Goal: Task Accomplishment & Management: Manage account settings

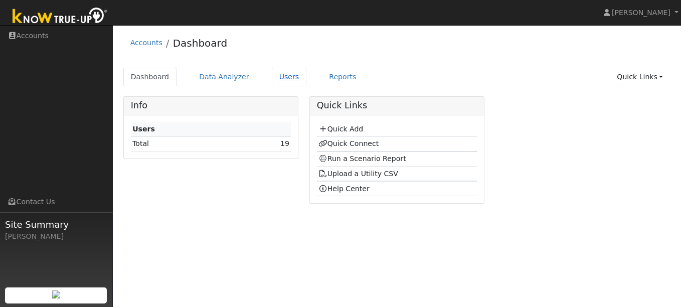
click at [272, 77] on link "Users" at bounding box center [289, 77] width 35 height 19
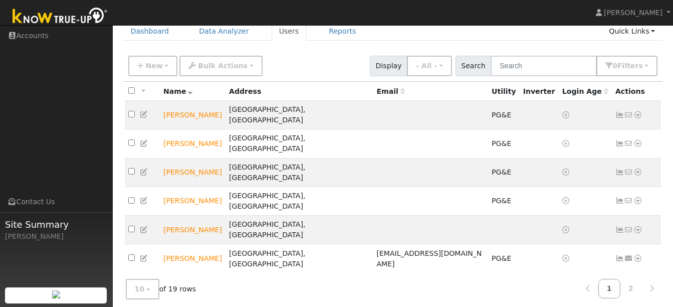
scroll to position [81, 0]
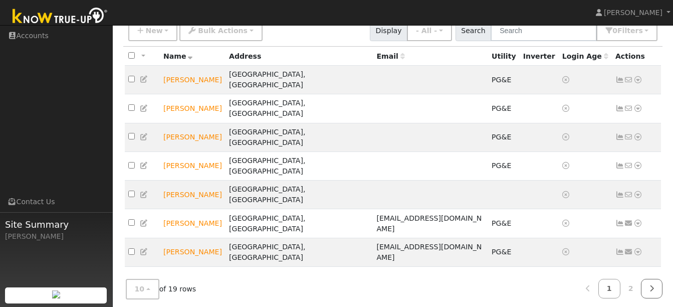
click at [650, 285] on icon at bounding box center [651, 288] width 5 height 7
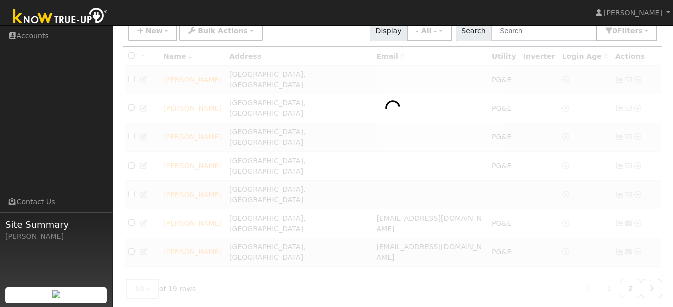
click at [650, 285] on icon at bounding box center [651, 288] width 5 height 7
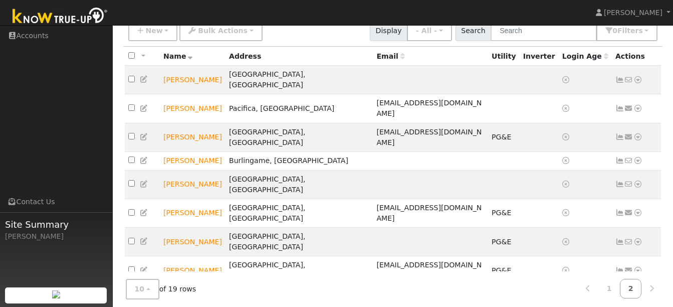
scroll to position [62, 0]
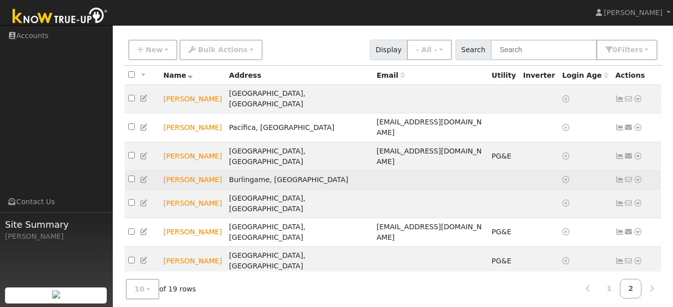
click at [144, 176] on icon at bounding box center [144, 179] width 9 height 7
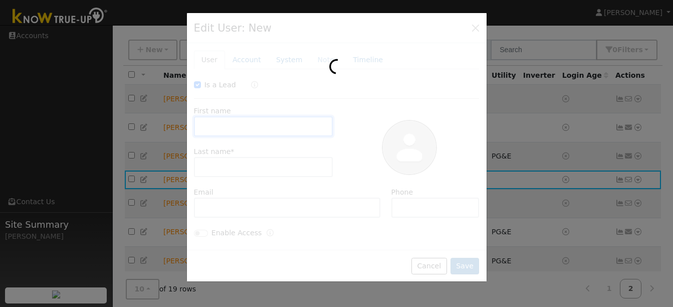
checkbox input "true"
type input "Jay"
type input "Shamiya"
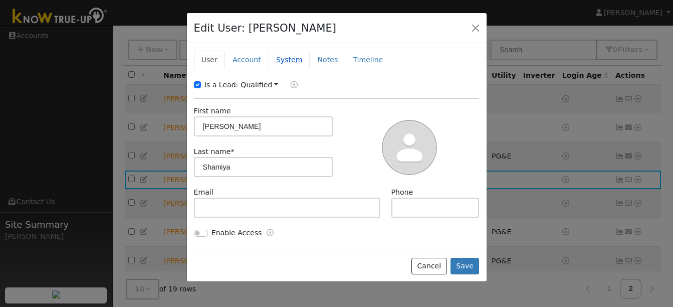
click at [289, 63] on link "System" at bounding box center [290, 60] width 42 height 19
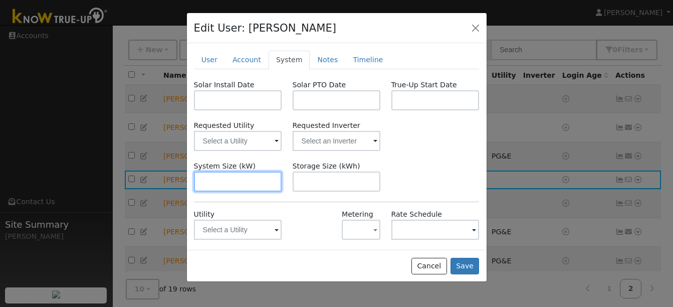
scroll to position [48, 0]
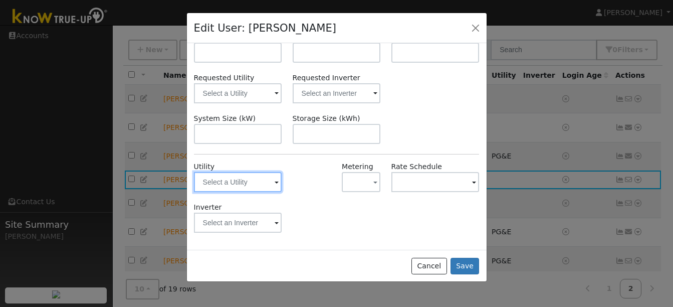
click at [271, 179] on input "text" at bounding box center [238, 182] width 88 height 20
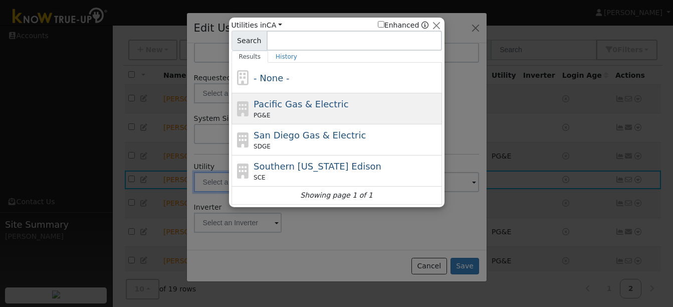
click at [345, 101] on div "Pacific Gas & Electric PG&E" at bounding box center [347, 108] width 186 height 23
type input "PG&E"
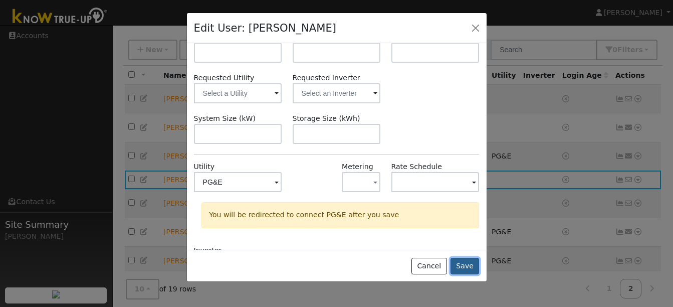
click at [467, 262] on button "Save" at bounding box center [465, 266] width 29 height 17
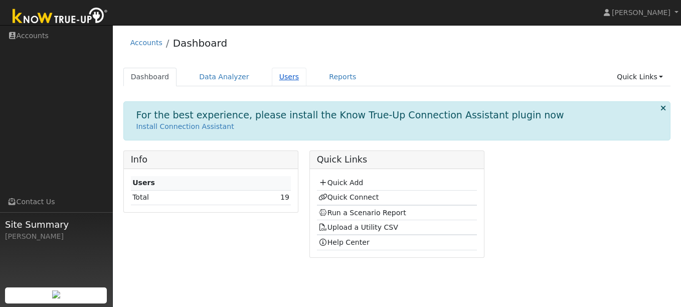
click at [272, 76] on link "Users" at bounding box center [289, 77] width 35 height 19
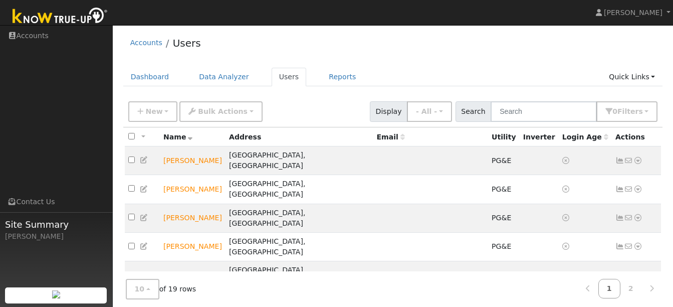
scroll to position [81, 0]
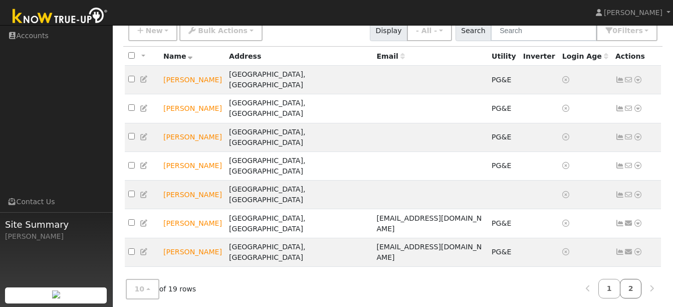
click at [631, 283] on link "2" at bounding box center [631, 289] width 22 height 20
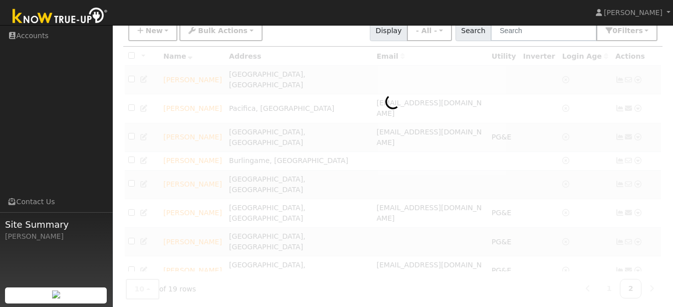
scroll to position [62, 0]
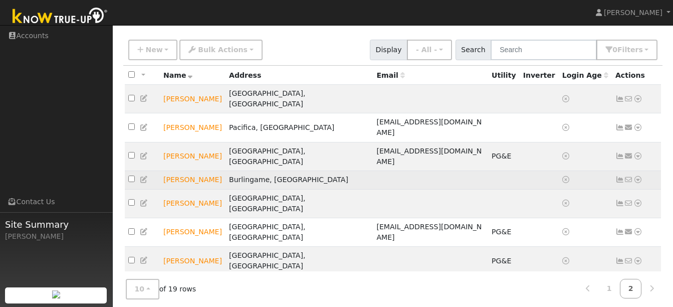
click at [144, 176] on icon at bounding box center [144, 179] width 9 height 7
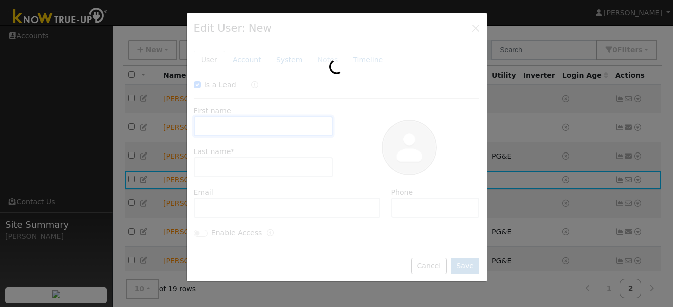
checkbox input "true"
type input "Jay"
type input "Shamiya"
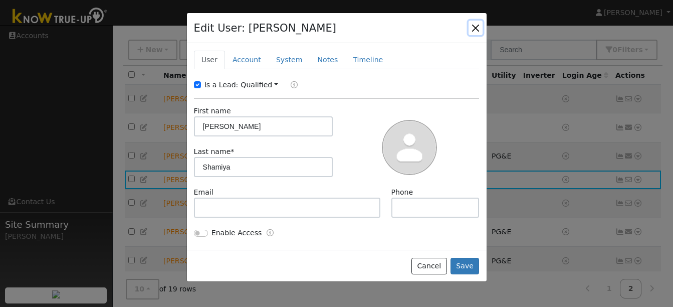
click at [478, 30] on button "button" at bounding box center [476, 28] width 14 height 14
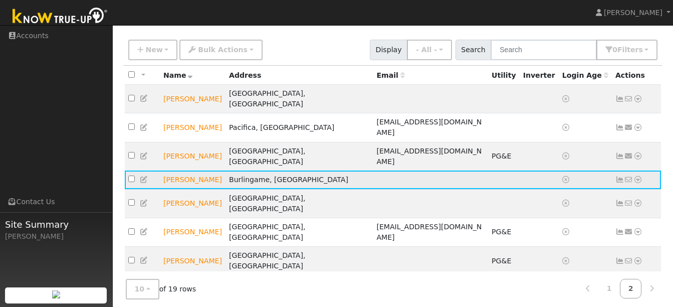
click at [640, 176] on icon at bounding box center [637, 179] width 9 height 7
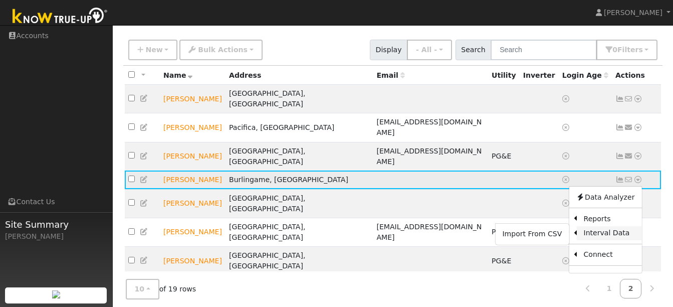
click at [597, 226] on link "Interval Data" at bounding box center [608, 233] width 65 height 14
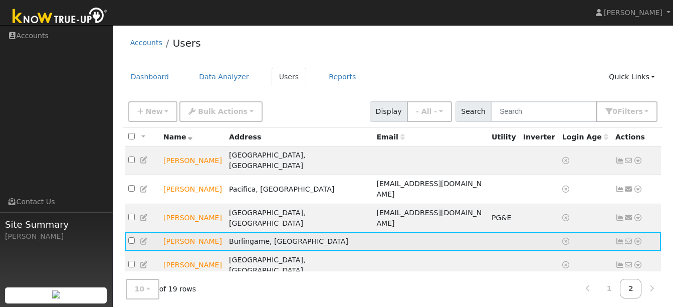
click at [638, 238] on icon at bounding box center [637, 241] width 9 height 7
click at [145, 238] on icon at bounding box center [144, 241] width 9 height 7
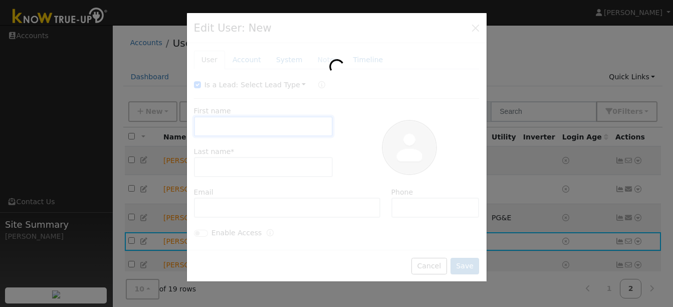
type input "Jay"
type input "Shamiya"
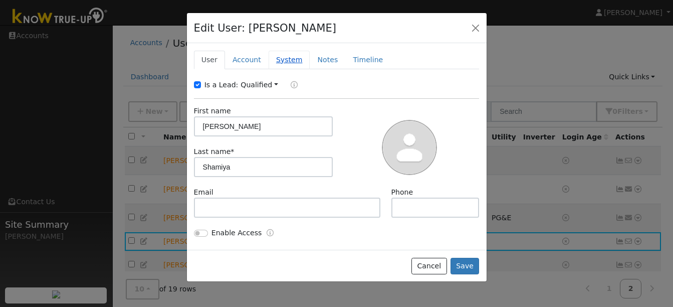
click at [286, 55] on link "System" at bounding box center [290, 60] width 42 height 19
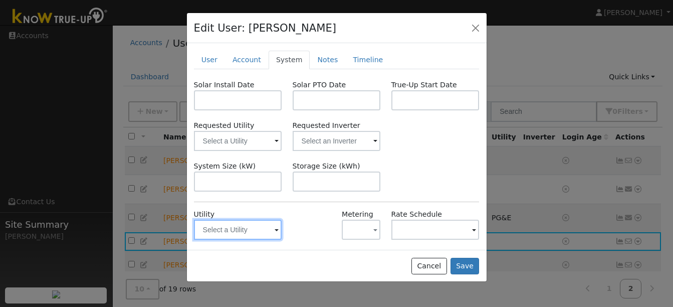
click at [264, 231] on input "text" at bounding box center [238, 230] width 88 height 20
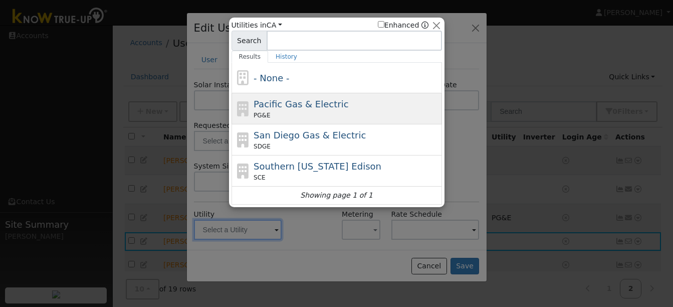
click at [330, 107] on span "Pacific Gas & Electric" at bounding box center [301, 104] width 95 height 11
type input "PG&E"
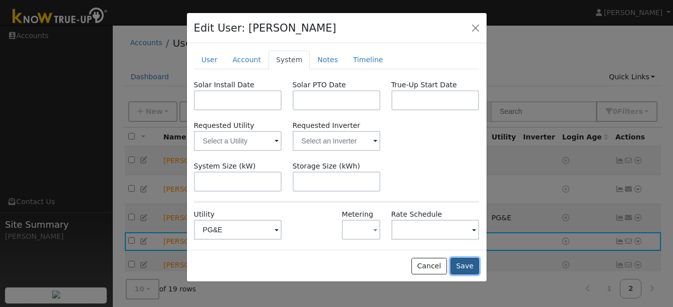
click at [471, 270] on button "Save" at bounding box center [465, 266] width 29 height 17
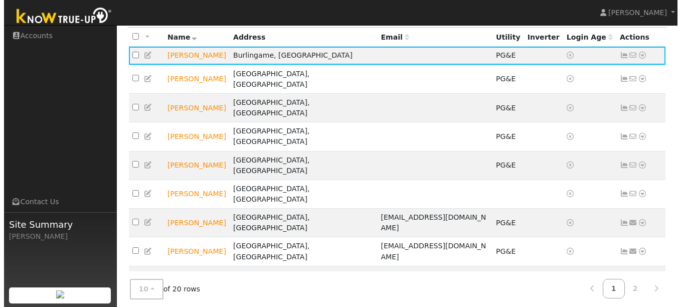
scroll to position [43, 0]
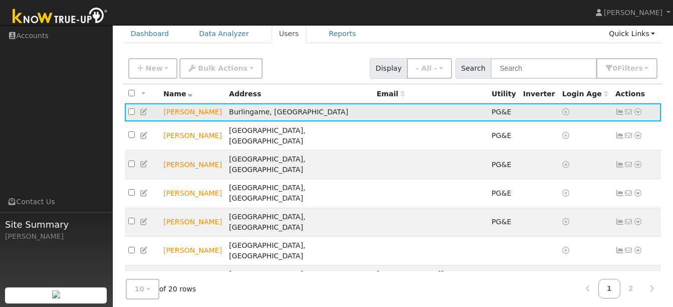
click at [638, 115] on icon at bounding box center [637, 111] width 9 height 7
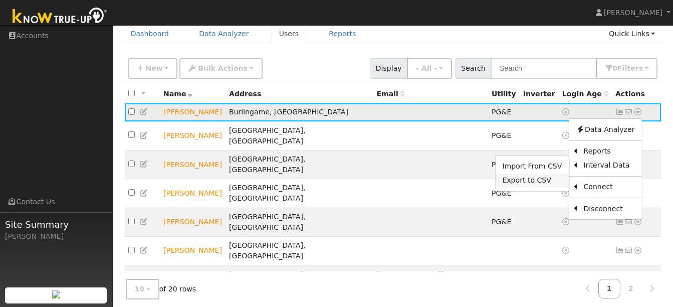
click at [538, 179] on link "Export to CSV" at bounding box center [532, 180] width 74 height 14
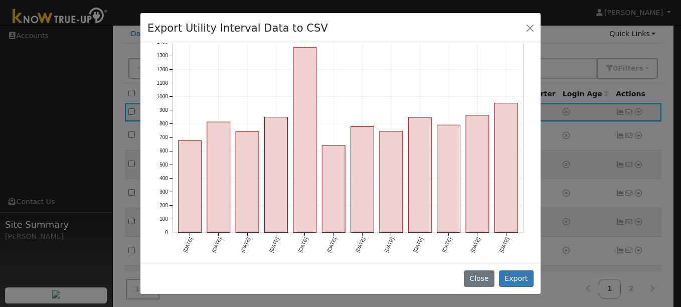
scroll to position [113, 0]
click at [522, 282] on button "Export" at bounding box center [516, 278] width 35 height 17
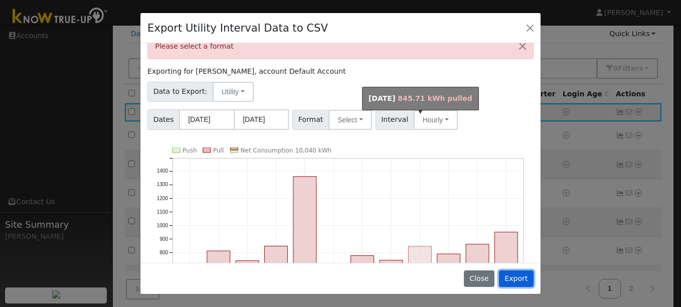
scroll to position [16, 0]
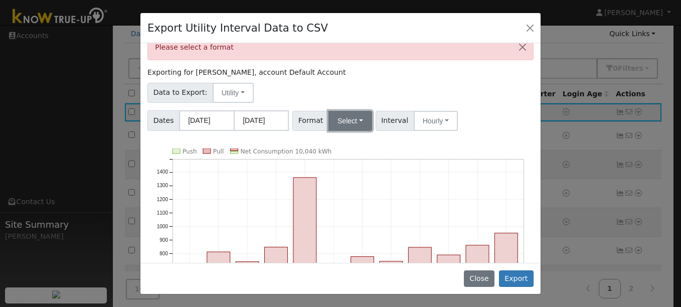
click at [340, 115] on button "Select" at bounding box center [350, 121] width 44 height 20
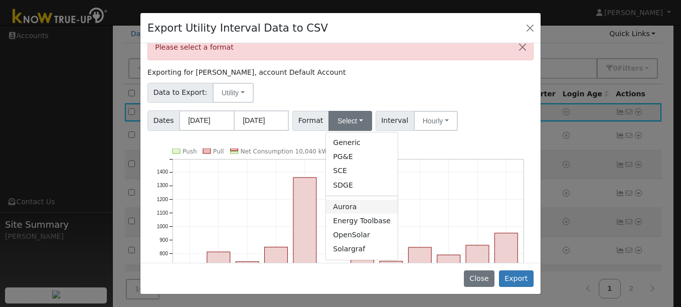
click at [339, 208] on link "Aurora" at bounding box center [362, 206] width 72 height 14
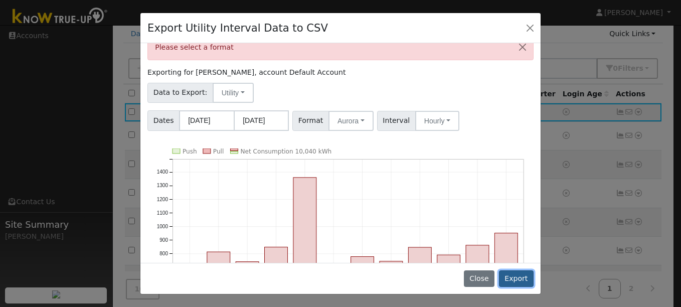
click at [513, 276] on button "Export" at bounding box center [516, 278] width 35 height 17
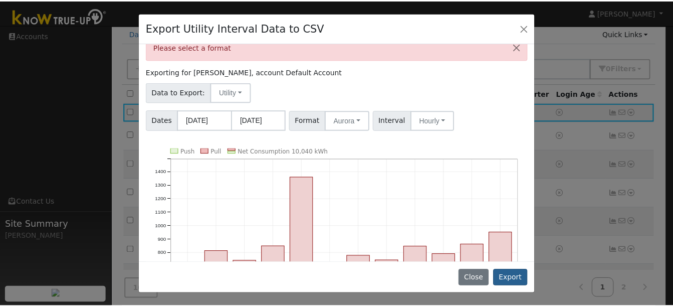
scroll to position [0, 0]
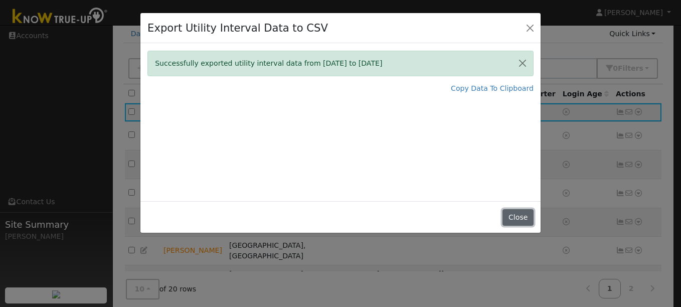
click at [522, 218] on button "Close" at bounding box center [517, 217] width 31 height 17
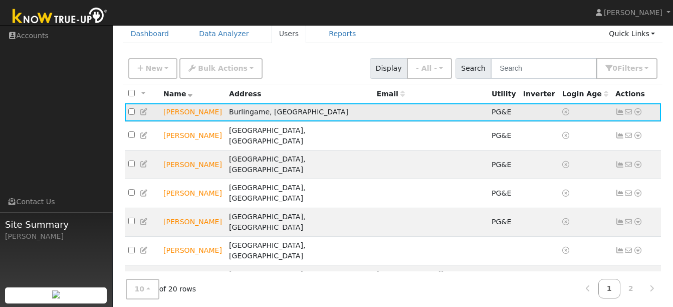
click at [641, 114] on icon at bounding box center [637, 111] width 9 height 7
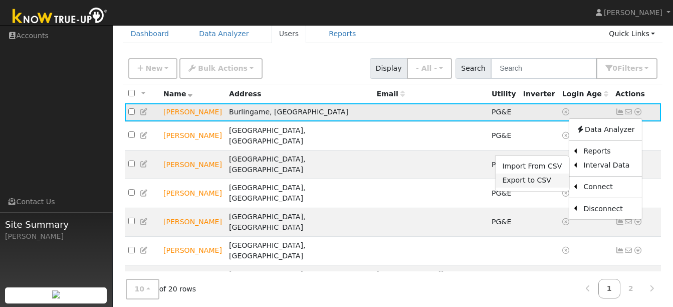
click at [535, 177] on link "Export to CSV" at bounding box center [532, 180] width 74 height 14
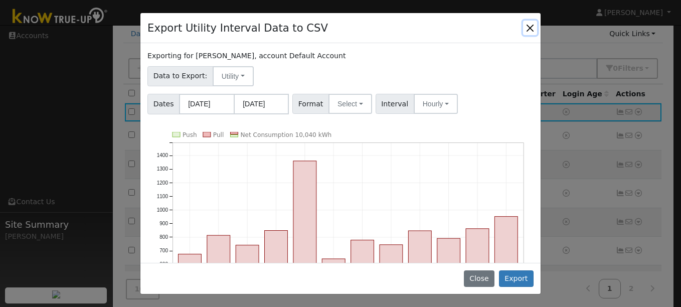
click at [533, 31] on button "Close" at bounding box center [530, 28] width 14 height 14
